Goal: Check status

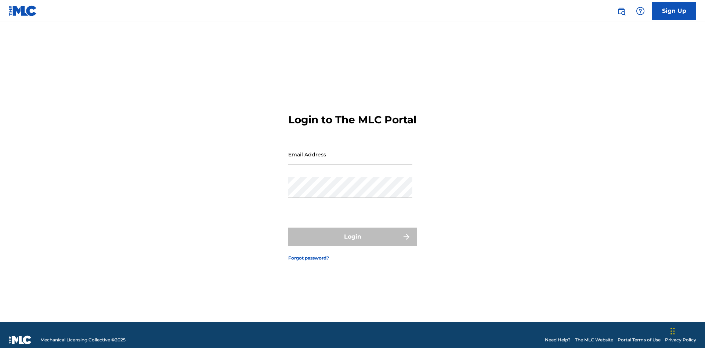
scroll to position [10, 0]
click at [350, 151] on input "Email Address" at bounding box center [350, 154] width 124 height 21
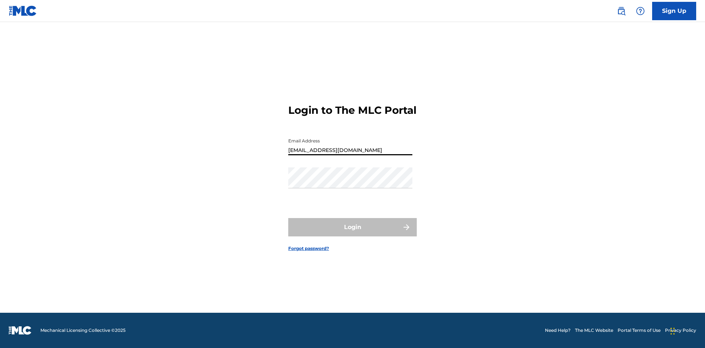
scroll to position [0, 23]
type input "8f03ed7e-8222-4581-9c48-73ddaacb7f86@mailslurp.com"
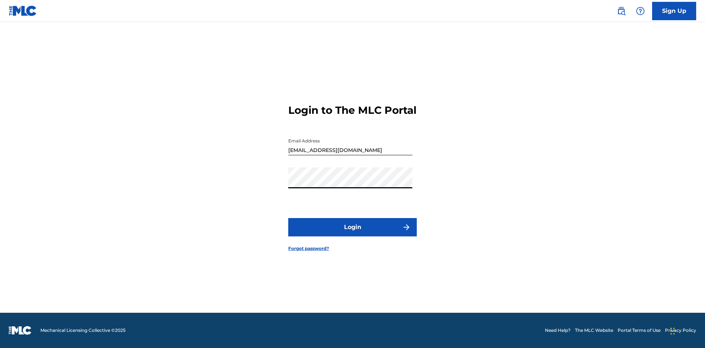
click at [352, 234] on button "Login" at bounding box center [352, 227] width 129 height 18
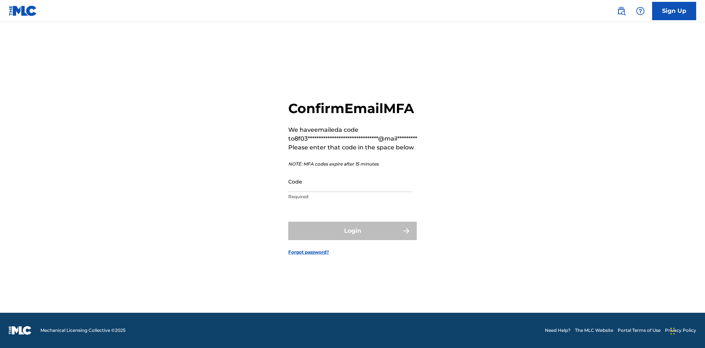
click at [350, 181] on input "Code" at bounding box center [350, 181] width 124 height 21
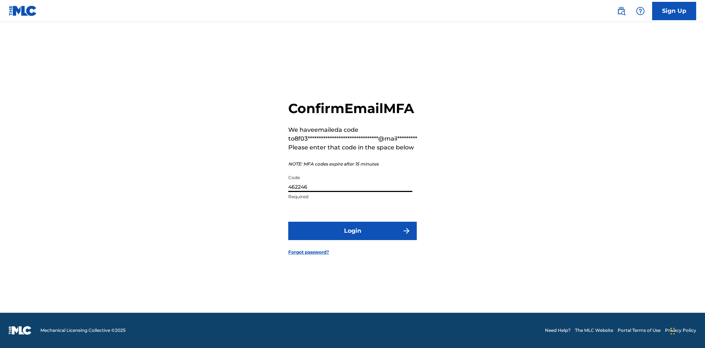
type input "462246"
click at [352, 231] on button "Login" at bounding box center [352, 231] width 129 height 18
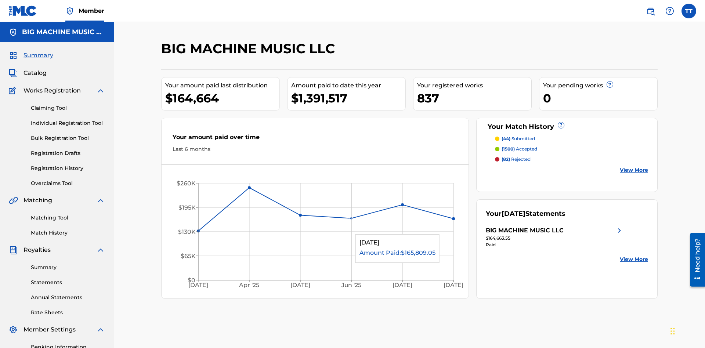
click at [68, 229] on link "Match History" at bounding box center [68, 233] width 74 height 8
